Goal: Use online tool/utility: Utilize a website feature to perform a specific function

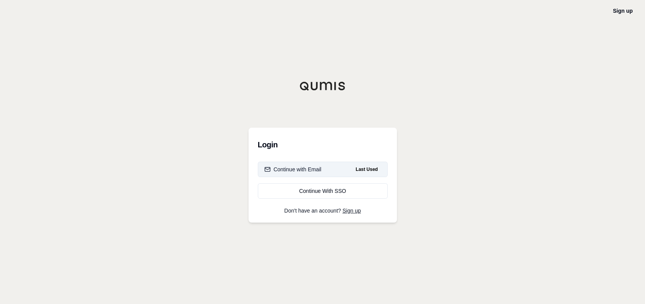
click at [308, 170] on div "Continue with Email" at bounding box center [292, 170] width 57 height 8
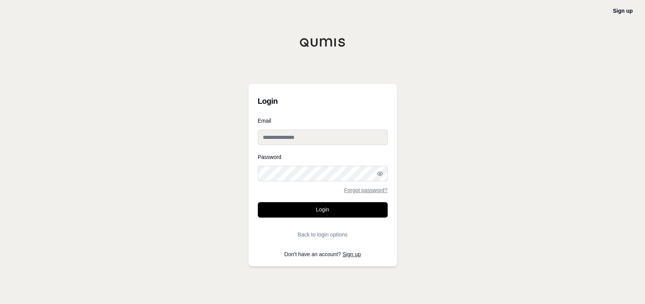
type input "**********"
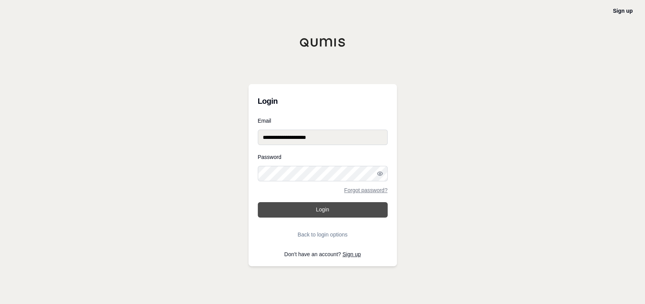
click at [321, 212] on button "Login" at bounding box center [323, 209] width 130 height 15
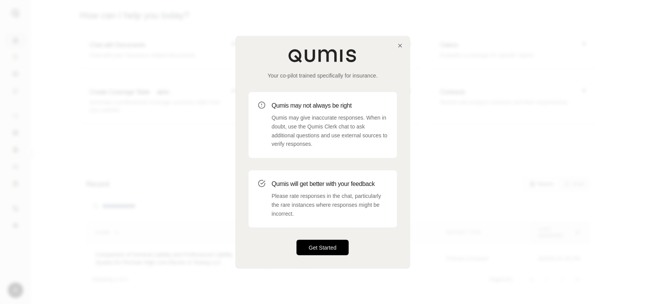
click at [318, 250] on button "Get Started" at bounding box center [322, 247] width 53 height 15
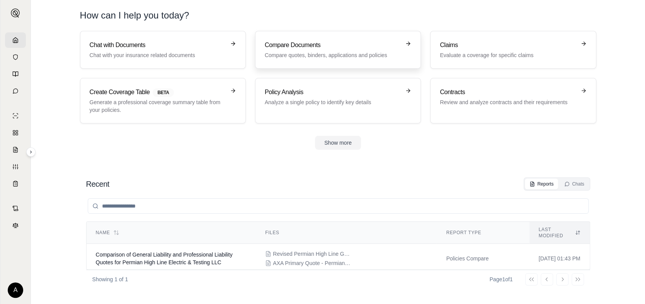
click at [314, 50] on div "Compare Documents Compare quotes, binders, applications and policies" at bounding box center [333, 50] width 136 height 19
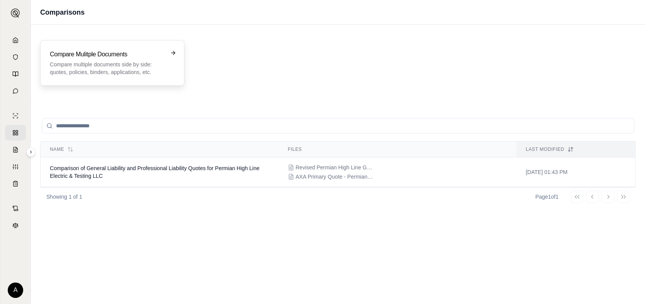
click at [150, 50] on h3 "Compare Mulitple Documents" at bounding box center [107, 54] width 114 height 9
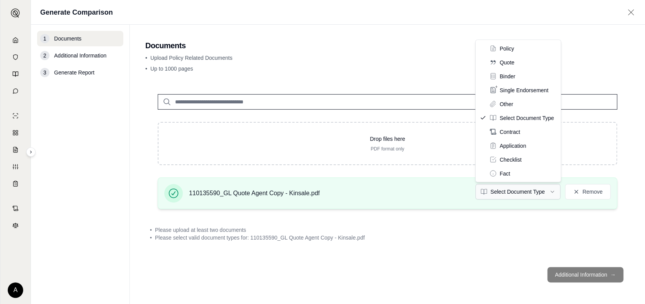
click at [549, 192] on html "A Generate Comparison 1 Documents 2 Additional Information 3 Generate Report Do…" at bounding box center [322, 152] width 645 height 304
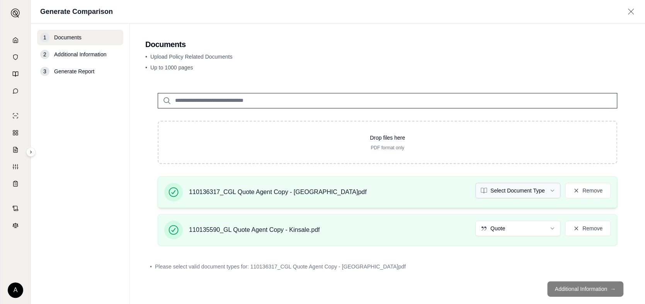
click at [549, 189] on html "A Generate Comparison 1 Documents 2 Additional Information 3 Generate Report Do…" at bounding box center [322, 152] width 645 height 304
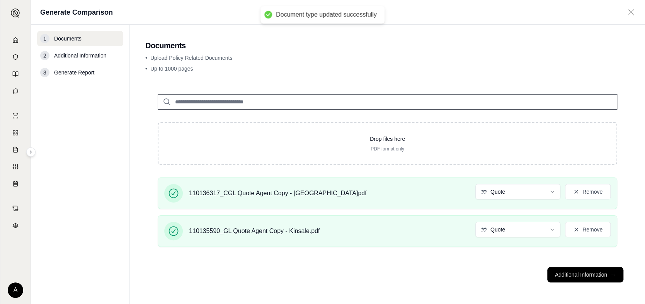
click at [631, 214] on main "Documents • Upload Policy Related Documents • Up to 1000 pages Drop files here …" at bounding box center [387, 165] width 515 height 280
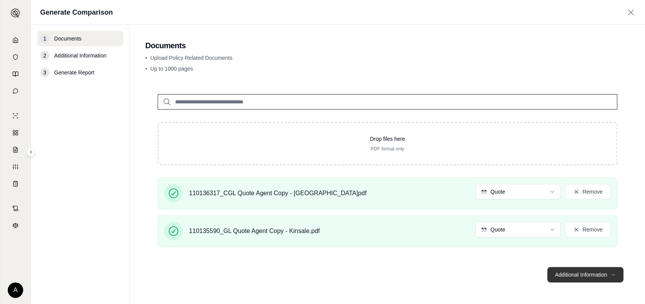
click at [585, 273] on button "Additional Information →" at bounding box center [585, 274] width 76 height 15
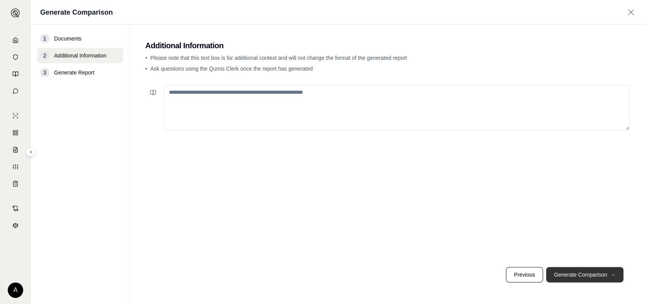
click at [585, 273] on button "Generate Comparison →" at bounding box center [584, 274] width 77 height 15
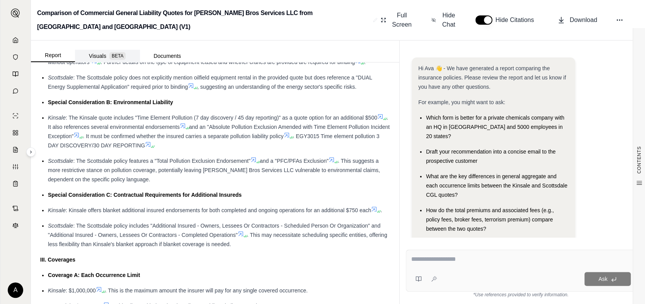
click at [95, 55] on button "Visuals BETA" at bounding box center [107, 56] width 65 height 12
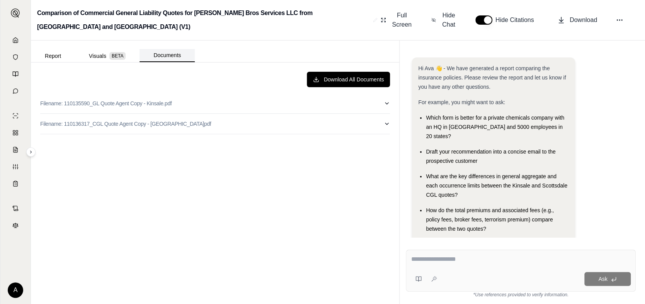
click at [165, 54] on button "Documents" at bounding box center [166, 55] width 55 height 13
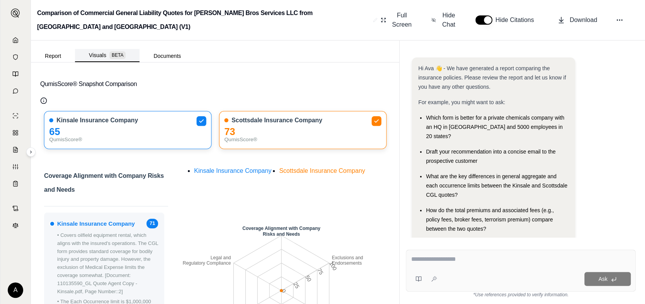
click at [109, 53] on span "BETA" at bounding box center [117, 55] width 16 height 8
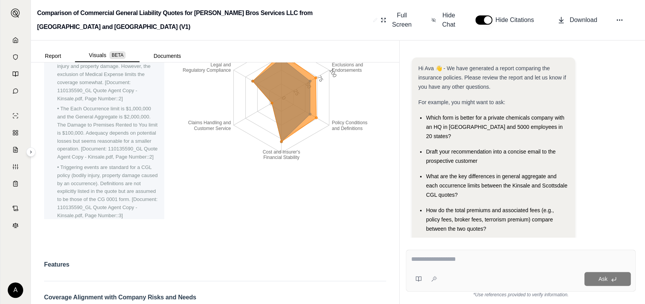
scroll to position [193, 0]
